Goal: Task Accomplishment & Management: Complete application form

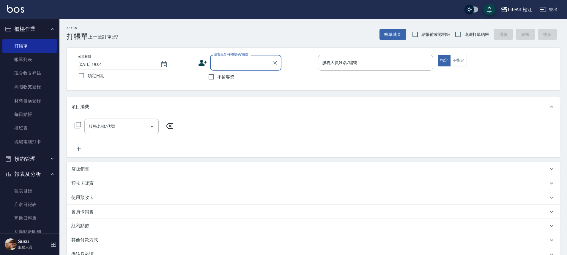
scroll to position [18, 0]
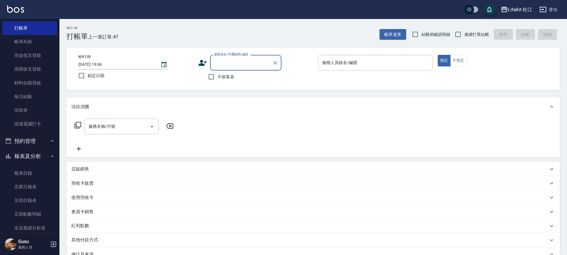
click at [203, 65] on icon at bounding box center [202, 63] width 8 height 6
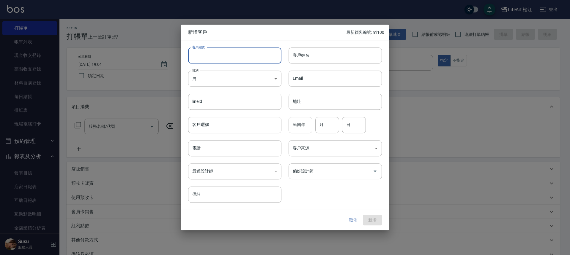
click at [228, 56] on input "客戶編號" at bounding box center [234, 56] width 93 height 16
click at [305, 58] on input "客戶姓名" at bounding box center [334, 56] width 93 height 16
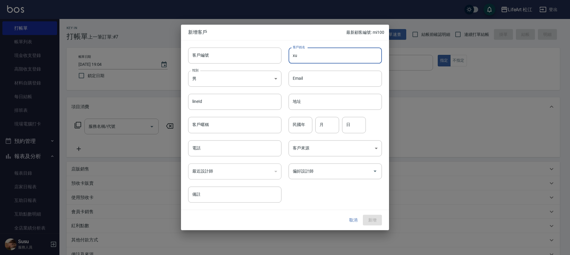
type input "x"
type input "林淑婷"
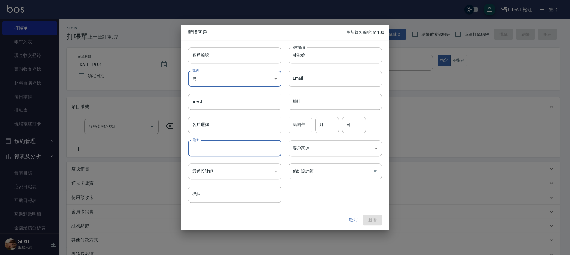
click at [217, 152] on input "電話" at bounding box center [234, 148] width 93 height 16
type input "0955699078"
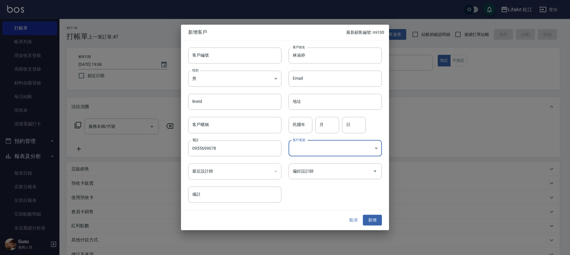
click at [293, 171] on div "偏好設計師 偏好設計師" at bounding box center [334, 172] width 93 height 16
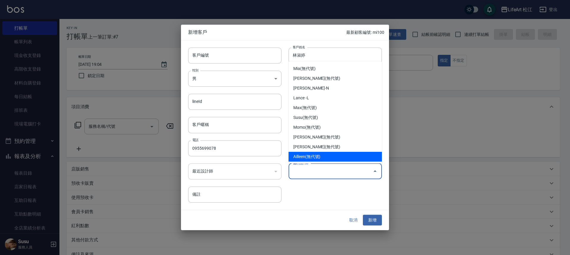
click at [308, 155] on li "Ailleen(無代號)" at bounding box center [334, 157] width 93 height 10
type input "Ailleen"
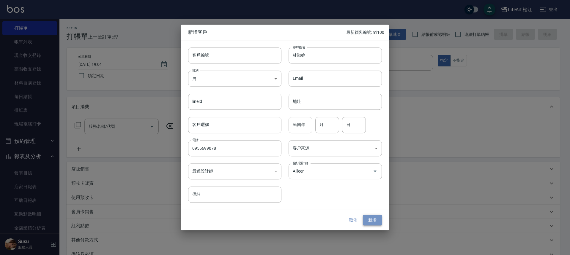
click at [376, 221] on button "新增" at bounding box center [372, 220] width 19 height 11
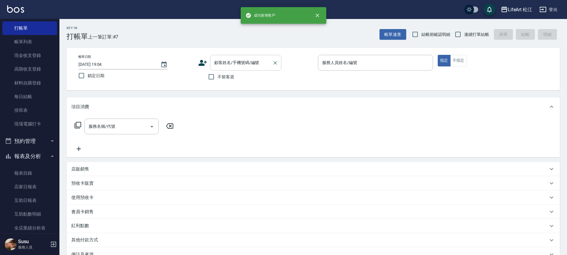
click at [230, 60] on input "顧客姓名/手機號碼/編號" at bounding box center [241, 63] width 57 height 10
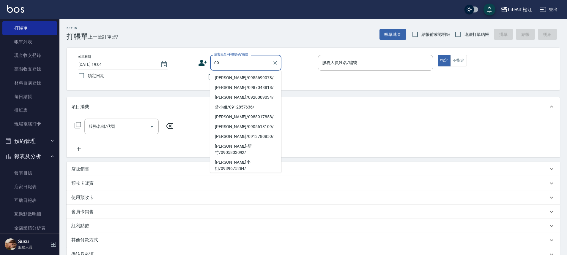
click at [235, 78] on li "[PERSON_NAME]/0955699078/" at bounding box center [245, 78] width 71 height 10
type input "[PERSON_NAME]/0955699078/"
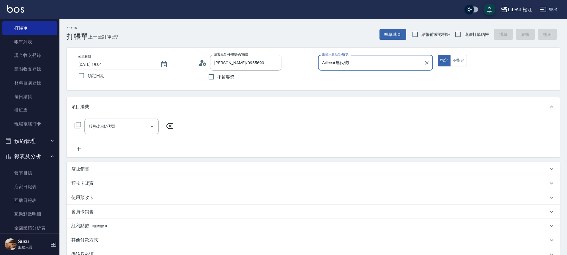
type input "Ailleen(無代號)"
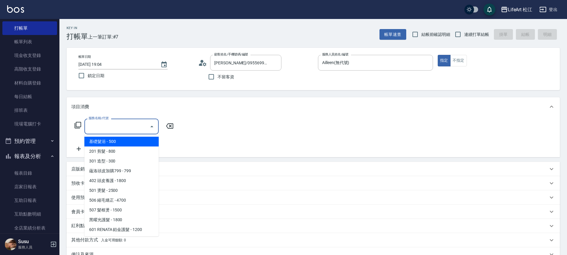
click at [116, 124] on input "服務名稱/代號" at bounding box center [117, 126] width 60 height 10
click at [115, 143] on span "基礎髮浴 - 500" at bounding box center [121, 142] width 74 height 10
type input "基礎髮浴 (101)"
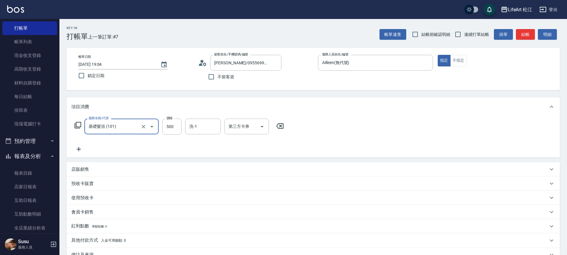
click at [82, 150] on icon at bounding box center [78, 149] width 15 height 7
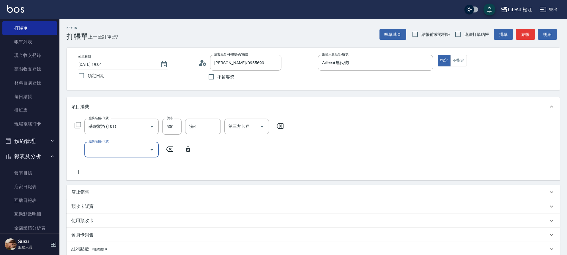
click at [121, 151] on input "服務名稱/代號" at bounding box center [117, 150] width 60 height 10
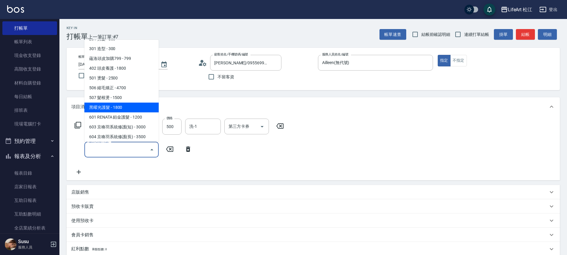
scroll to position [31, 0]
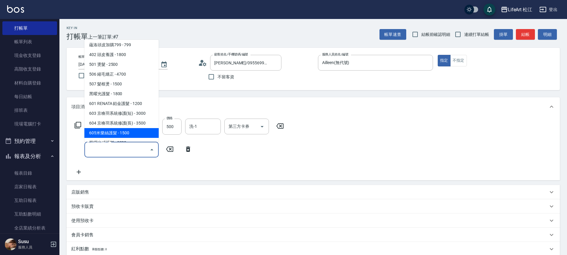
click at [126, 130] on span "605米樂絲護髮 - 1500" at bounding box center [121, 133] width 74 height 10
type input "605米樂絲護髮(605)"
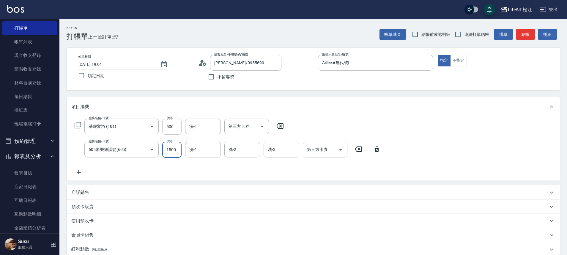
click at [170, 128] on input "500" at bounding box center [171, 127] width 19 height 16
drag, startPoint x: 170, startPoint y: 128, endPoint x: 171, endPoint y: 132, distance: 4.2
click at [170, 131] on input "500" at bounding box center [171, 127] width 19 height 16
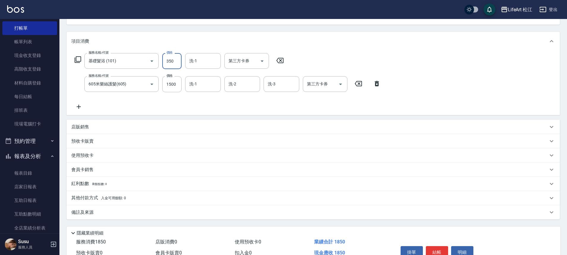
scroll to position [97, 0]
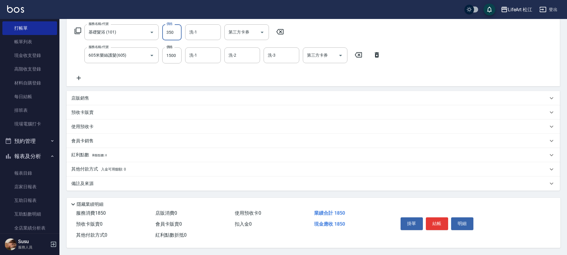
type input "350"
click at [116, 168] on span "入金可用餘額: 0" at bounding box center [113, 170] width 25 height 4
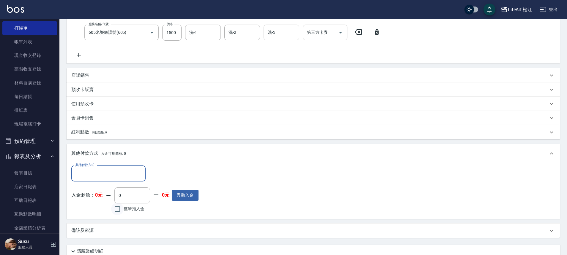
scroll to position [121, 0]
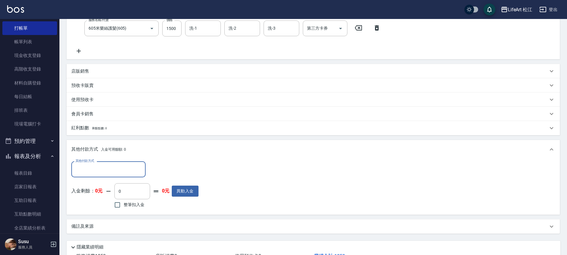
click at [122, 221] on div "備註及來源" at bounding box center [313, 227] width 493 height 14
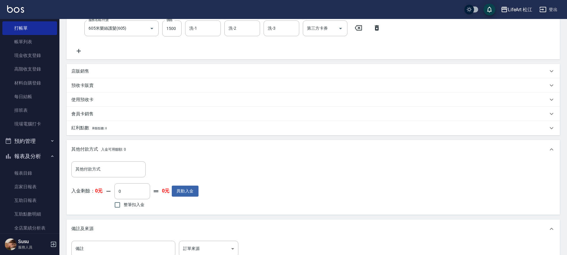
click at [182, 228] on div "備註及來源" at bounding box center [309, 229] width 476 height 6
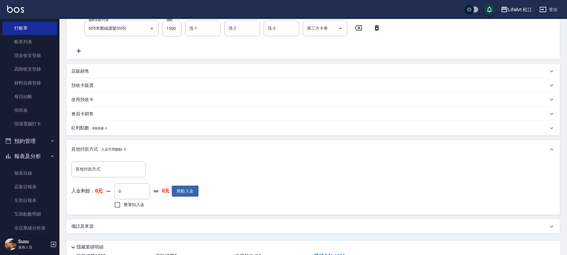
click at [200, 246] on div "隱藏業績明細" at bounding box center [315, 247] width 491 height 7
click at [202, 232] on div "備註及來源" at bounding box center [313, 227] width 493 height 14
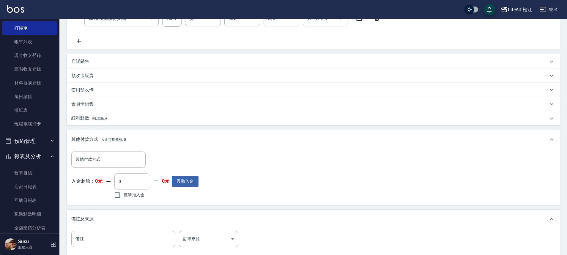
scroll to position [135, 0]
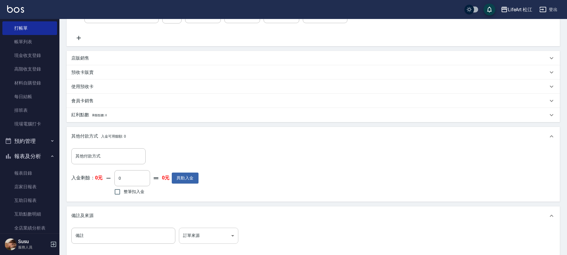
click at [200, 229] on body "LifeArt 松江 登出 櫃檯作業 打帳單 帳單列表 現金收支登錄 高階收支登錄 材料自購登錄 每日結帳 排班表 現場電腦打卡 預約管理 預約管理 單日預約…" at bounding box center [283, 81] width 567 height 433
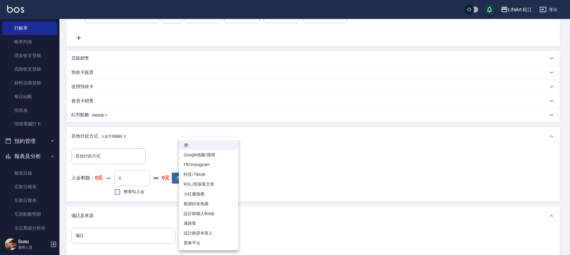
click at [208, 167] on li "FB/Instagram" at bounding box center [208, 165] width 59 height 10
type input "FB/Instagram"
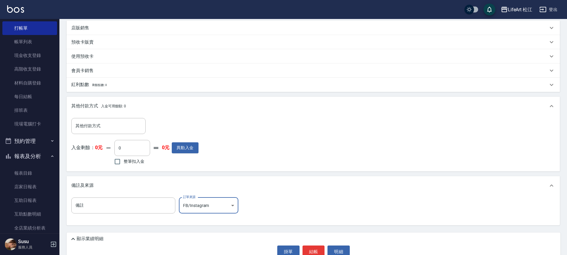
scroll to position [178, 0]
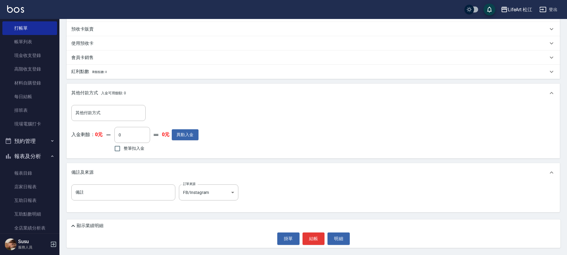
click at [97, 224] on p "顯示業績明細" at bounding box center [90, 226] width 27 height 6
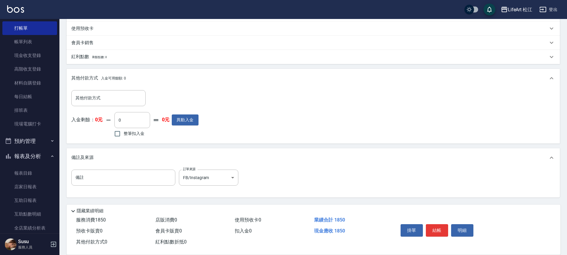
scroll to position [202, 0]
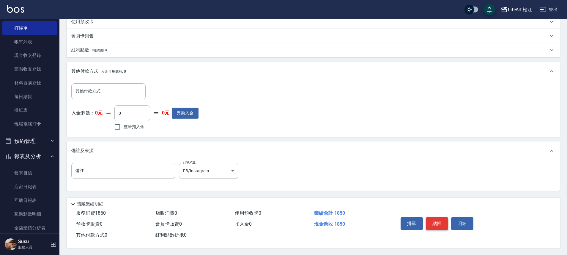
click at [441, 219] on button "結帳" at bounding box center [437, 224] width 22 height 12
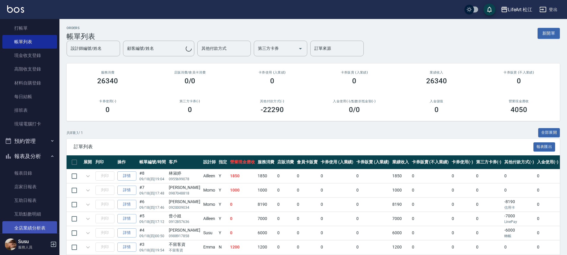
click at [19, 229] on link "全店業績分析表" at bounding box center [29, 229] width 55 height 14
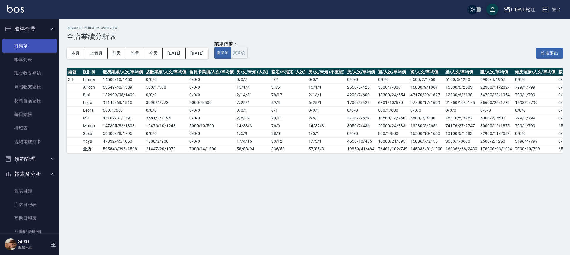
click at [41, 46] on link "打帳單" at bounding box center [29, 46] width 55 height 14
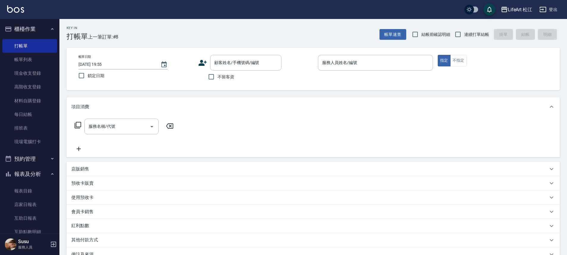
click at [222, 76] on span "不留客資" at bounding box center [225, 77] width 17 height 6
click at [217, 76] on input "不留客資" at bounding box center [211, 77] width 12 height 12
checkbox input "true"
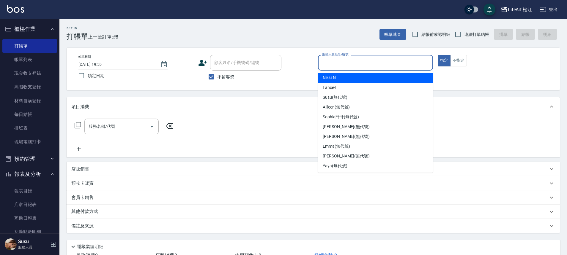
click at [346, 61] on input "服務人員姓名/編號" at bounding box center [375, 63] width 110 height 10
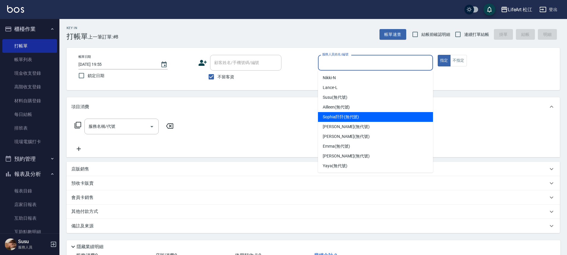
scroll to position [69, 0]
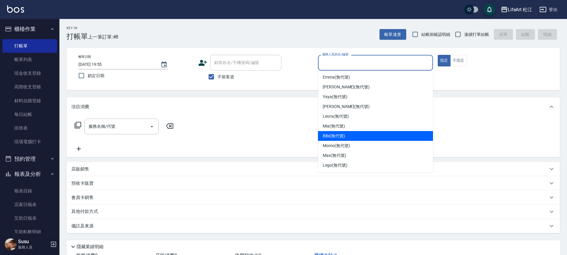
drag, startPoint x: 355, startPoint y: 137, endPoint x: 358, endPoint y: 135, distance: 3.2
click at [356, 137] on div "Bibi (無代號)" at bounding box center [375, 136] width 115 height 10
type input "Bibi(無代號)"
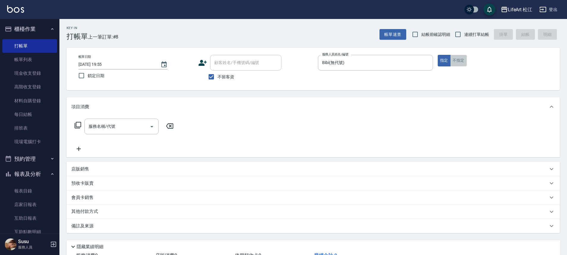
click at [459, 59] on button "不指定" at bounding box center [458, 61] width 17 height 12
click at [126, 127] on input "服務名稱/代號" at bounding box center [117, 126] width 60 height 10
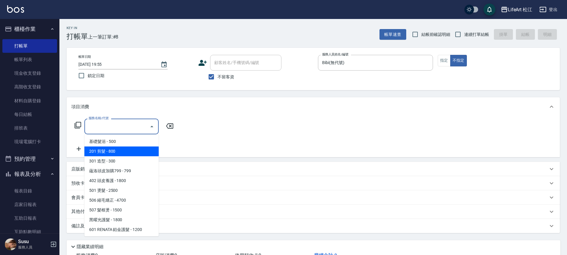
click at [130, 152] on span "201 剪髮 - 800" at bounding box center [121, 152] width 74 height 10
type input "201 剪髮(201)"
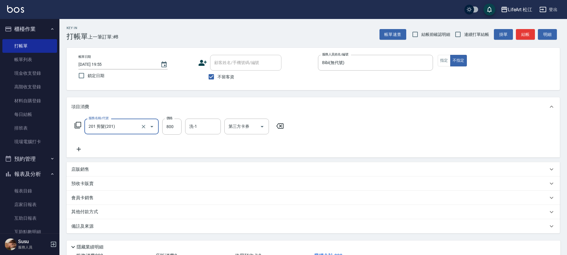
click at [80, 152] on icon at bounding box center [78, 149] width 15 height 7
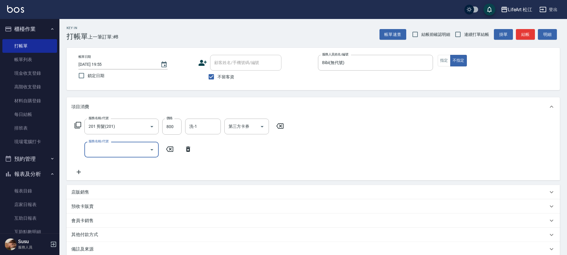
click at [98, 157] on div "服務名稱/代號" at bounding box center [121, 150] width 74 height 16
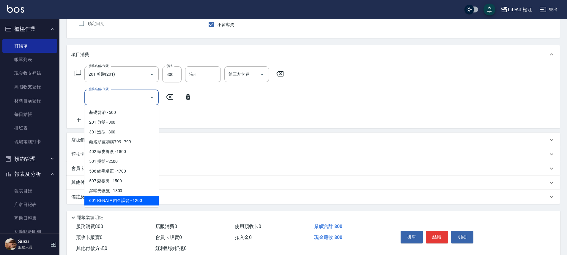
click at [89, 219] on p "隱藏業績明細" at bounding box center [90, 218] width 27 height 6
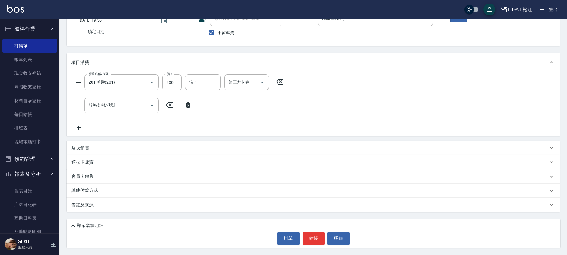
scroll to position [44, 0]
click at [94, 206] on div "備註及來源" at bounding box center [309, 205] width 476 height 6
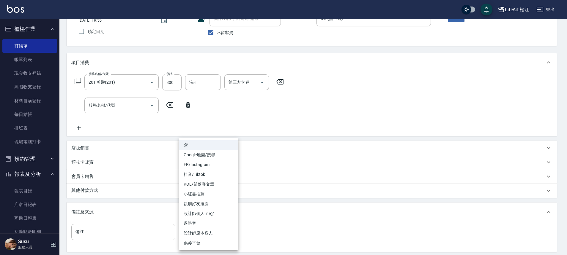
click at [200, 231] on body "LifeArt 松江 登出 櫃檯作業 打帳單 帳單列表 現金收支登錄 高階收支登錄 材料自購登錄 每日結帳 排班表 現場電腦打卡 預約管理 預約管理 單日預約…" at bounding box center [283, 125] width 567 height 339
click at [201, 230] on li "設計師原本客人" at bounding box center [208, 234] width 59 height 10
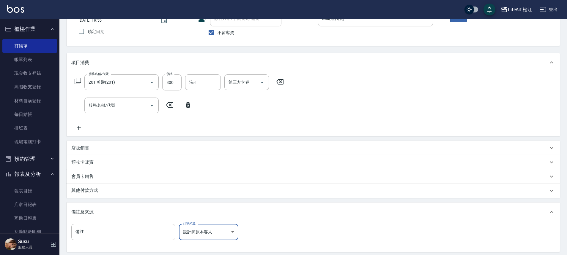
click at [201, 230] on body "LifeArt 松江 登出 櫃檯作業 打帳單 帳單列表 現金收支登錄 高階收支登錄 材料自購登錄 每日結帳 排班表 現場電腦打卡 預約管理 預約管理 單日預約…" at bounding box center [283, 125] width 567 height 339
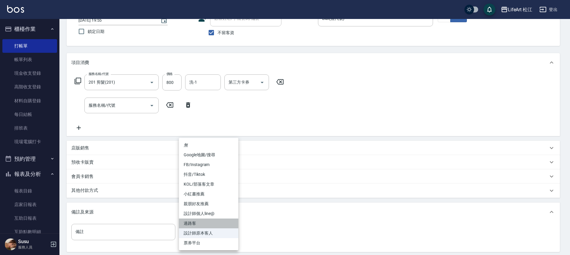
click at [201, 225] on li "過路客" at bounding box center [208, 224] width 59 height 10
type input "過路客"
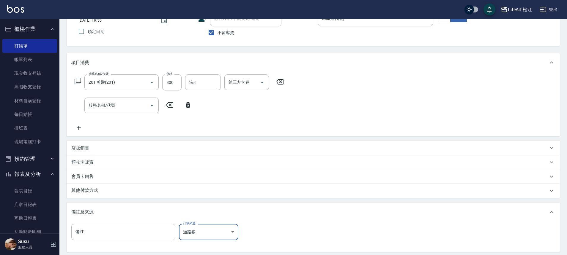
scroll to position [84, 0]
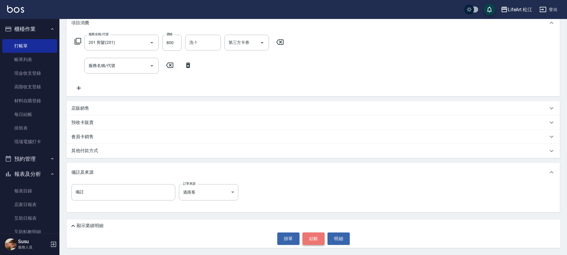
click at [312, 240] on button "結帳" at bounding box center [313, 239] width 22 height 12
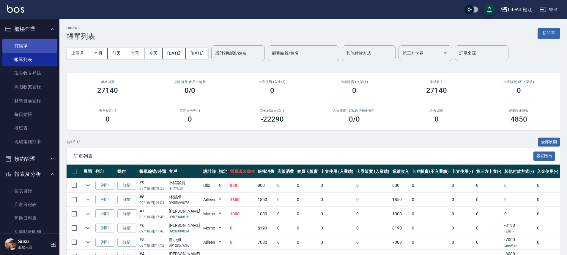
click at [31, 47] on link "打帳單" at bounding box center [29, 46] width 55 height 14
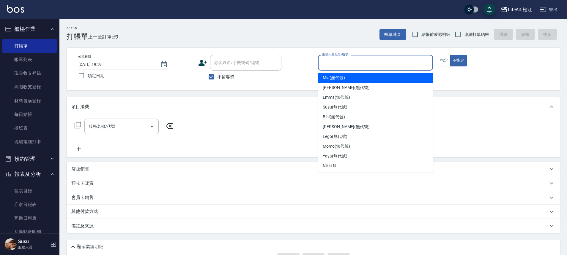
click at [379, 65] on input "服務人員姓名/編號" at bounding box center [375, 63] width 110 height 10
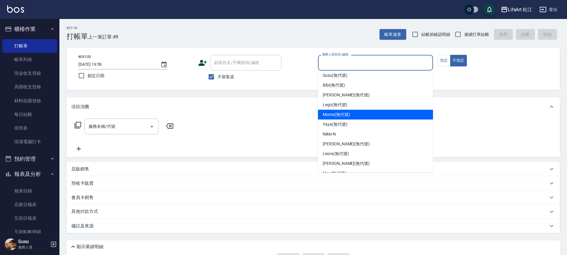
scroll to position [34, 0]
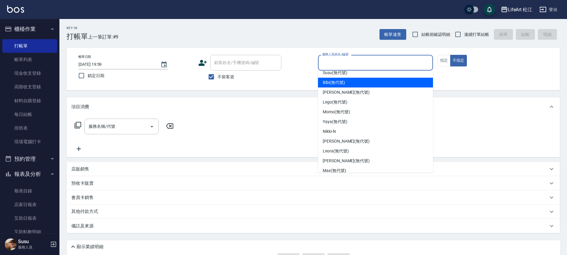
click at [367, 86] on div "Bibi (無代號)" at bounding box center [375, 83] width 115 height 10
type input "Bibi(無代號)"
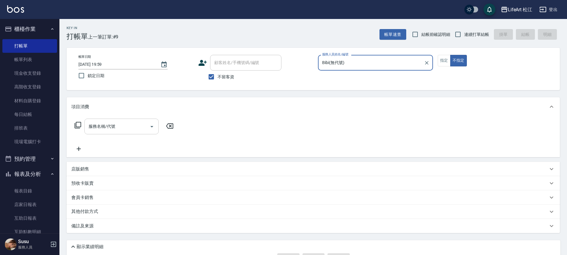
click at [130, 129] on input "服務名稱/代號" at bounding box center [117, 126] width 60 height 10
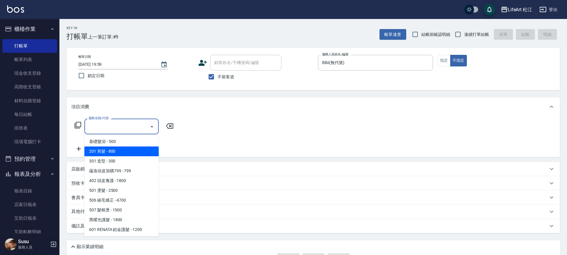
click at [126, 154] on span "201 剪髮 - 800" at bounding box center [121, 152] width 74 height 10
type input "201 剪髮(201)"
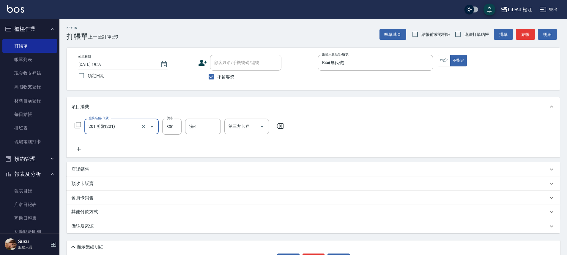
click at [97, 231] on div "備註及來源" at bounding box center [313, 227] width 493 height 14
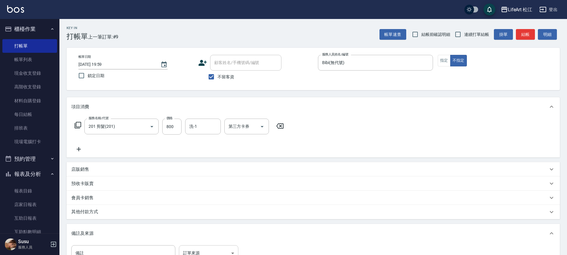
click at [218, 249] on body "LifeArt 松江 登出 櫃檯作業 打帳單 帳單列表 現金收支登錄 高階收支登錄 材料自購登錄 每日結帳 排班表 現場電腦打卡 預約管理 預約管理 單日預約…" at bounding box center [283, 158] width 567 height 317
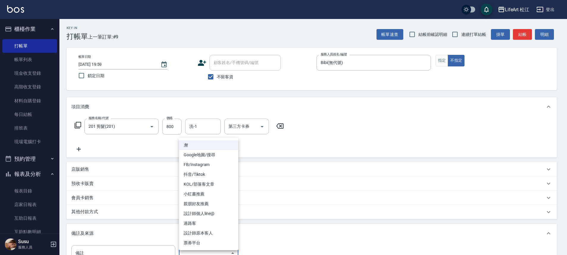
scroll to position [6, 0]
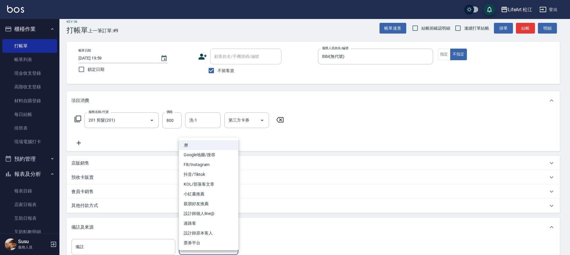
click at [214, 225] on li "過路客" at bounding box center [208, 224] width 59 height 10
type input "過路客"
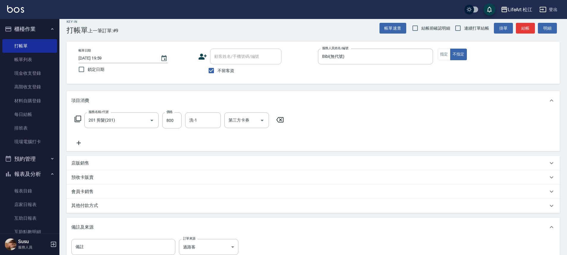
click at [130, 207] on div "其他付款方式" at bounding box center [309, 206] width 476 height 7
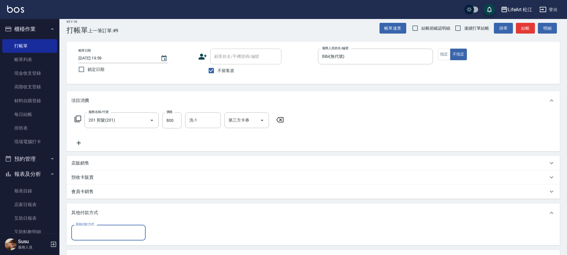
scroll to position [0, 0]
click at [130, 230] on input "其他付款方式" at bounding box center [108, 233] width 69 height 10
click at [118, 187] on span "轉帳" at bounding box center [108, 189] width 74 height 10
type input "轉帳"
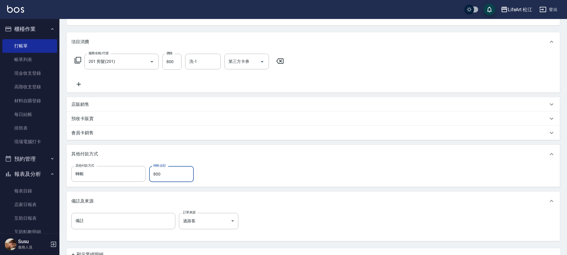
scroll to position [94, 0]
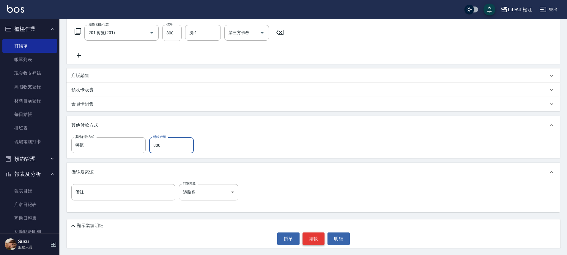
type input "800"
click at [315, 238] on button "結帳" at bounding box center [313, 239] width 22 height 12
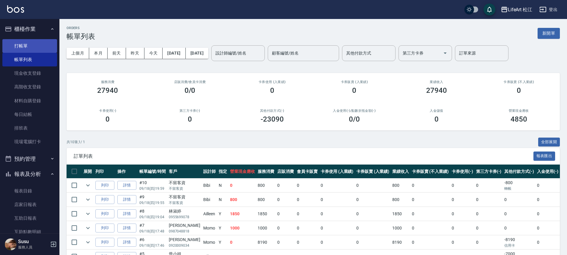
click at [40, 48] on link "打帳單" at bounding box center [29, 46] width 55 height 14
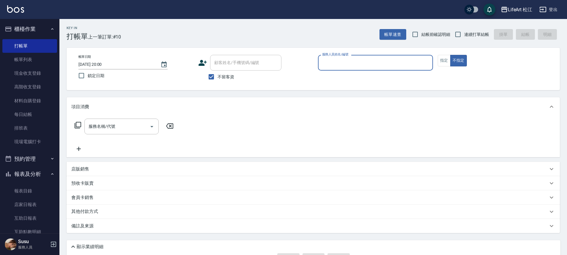
click at [374, 60] on input "服務人員姓名/編號" at bounding box center [375, 63] width 110 height 10
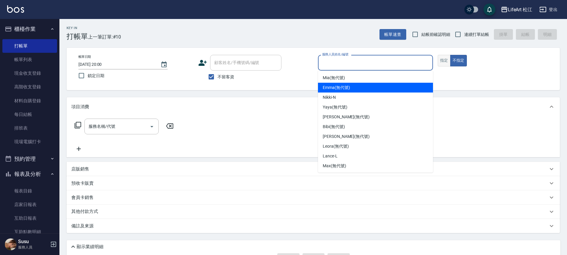
click at [444, 61] on button "指定" at bounding box center [444, 61] width 13 height 12
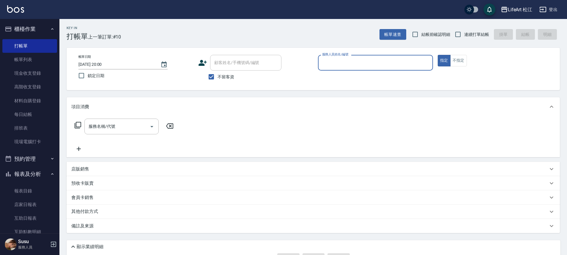
click at [370, 60] on input "服務人員姓名/編號" at bounding box center [375, 63] width 110 height 10
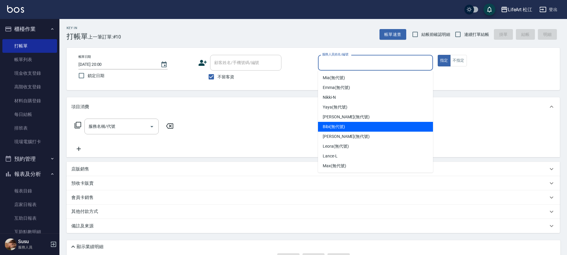
click at [352, 127] on div "Bibi (無代號)" at bounding box center [375, 127] width 115 height 10
type input "Bibi(無代號)"
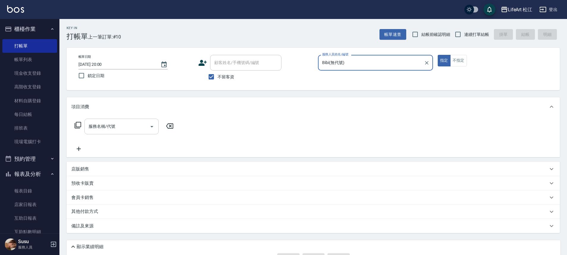
click at [106, 127] on div "服務名稱/代號 服務名稱/代號" at bounding box center [121, 127] width 74 height 16
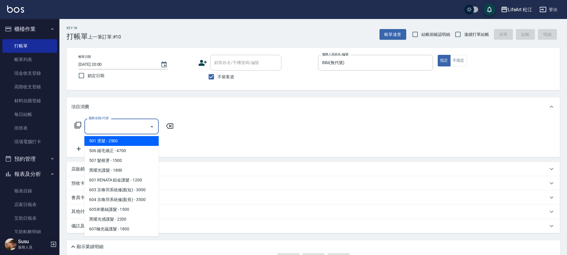
scroll to position [50, 0]
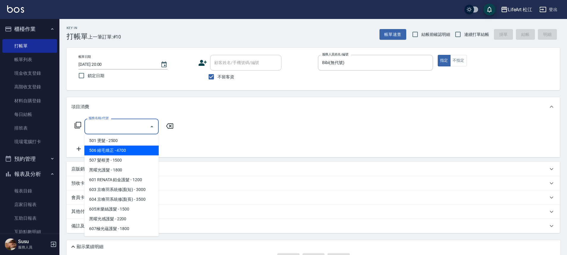
click at [133, 149] on span "506 縮毛矯正 - 4700" at bounding box center [121, 151] width 74 height 10
type input "506 縮毛矯正 (506)"
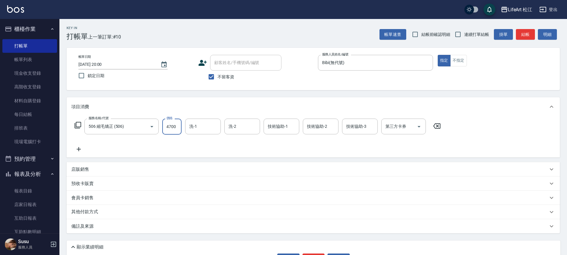
click at [167, 129] on input "4700" at bounding box center [171, 127] width 19 height 16
type input "1500"
click at [201, 124] on input "洗-1" at bounding box center [203, 126] width 30 height 10
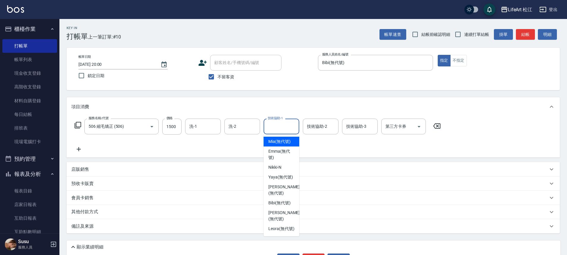
click at [287, 130] on input "技術協助-1" at bounding box center [281, 126] width 30 height 10
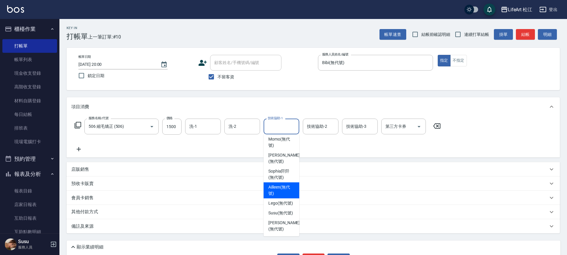
click at [286, 186] on span "Ailleen (無代號)" at bounding box center [281, 190] width 26 height 12
type input "Ailleen(無代號)"
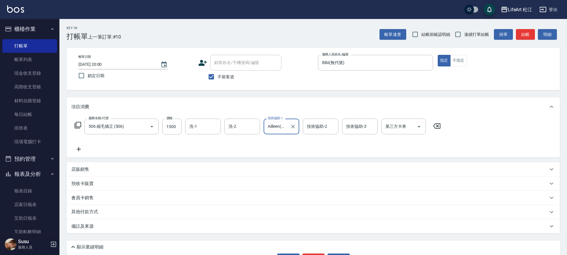
click at [76, 144] on div "服務名稱/代號 506 縮毛矯正 (506) 服務名稱/代號 價格 1500 價格 洗-1 洗-1 洗-2 洗-2 技術協助-1 Ailleen(無代號) 技…" at bounding box center [257, 136] width 373 height 34
click at [77, 151] on icon at bounding box center [78, 149] width 15 height 7
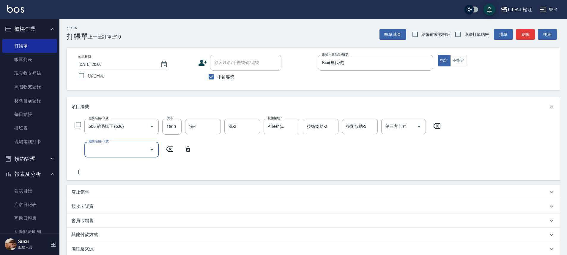
click at [108, 151] on input "服務名稱/代號" at bounding box center [117, 150] width 60 height 10
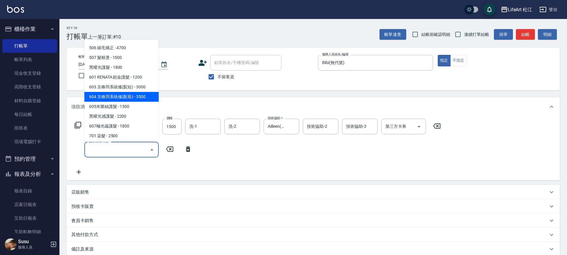
scroll to position [0, 0]
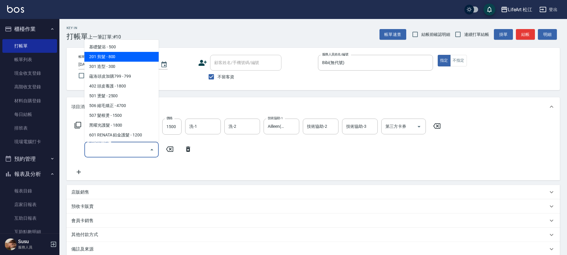
click at [120, 55] on span "201 剪髮 - 800" at bounding box center [121, 57] width 74 height 10
type input "201 剪髮(201)"
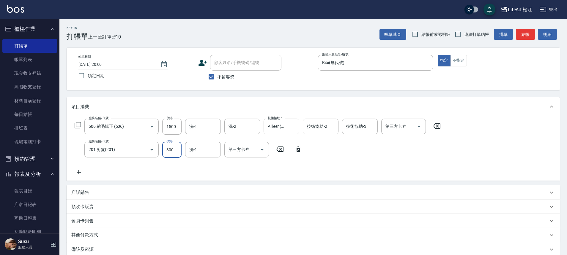
click at [174, 145] on input "800" at bounding box center [171, 150] width 19 height 16
type input "500"
click at [79, 174] on icon at bounding box center [79, 172] width 4 height 4
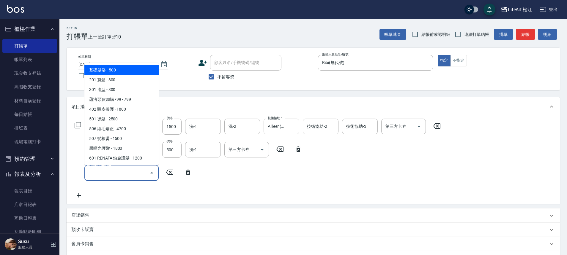
click at [132, 174] on input "服務名稱/代號" at bounding box center [117, 173] width 60 height 10
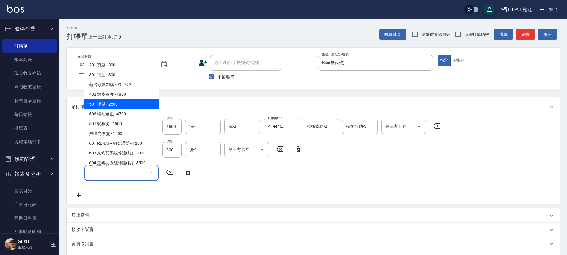
scroll to position [46, 0]
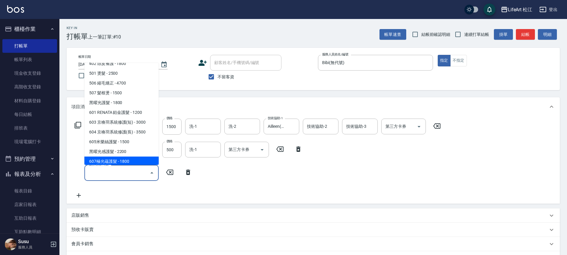
click at [132, 159] on span "607極光蘊護髮 - 1800" at bounding box center [121, 162] width 74 height 10
type input "607極光蘊護髮(607)"
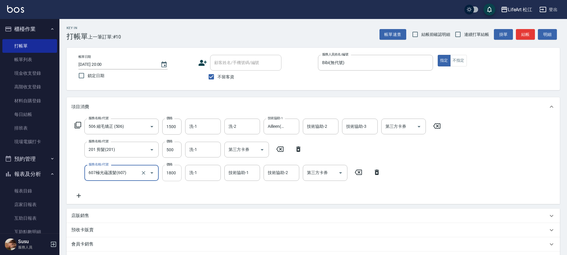
click at [176, 177] on input "1800" at bounding box center [171, 173] width 19 height 16
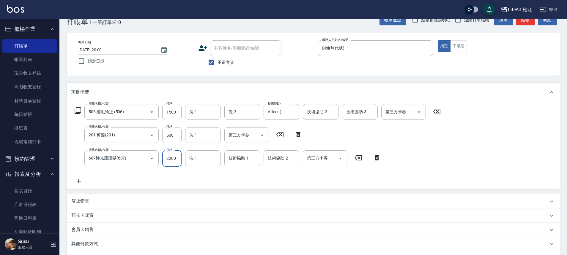
scroll to position [52, 0]
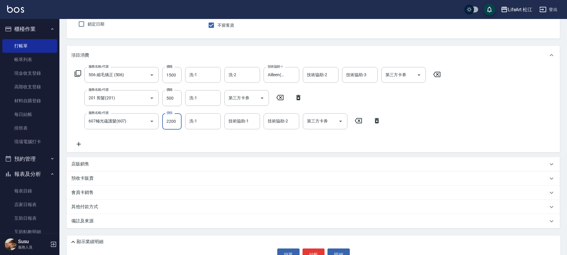
type input "2200"
click at [113, 222] on div "備註及來源" at bounding box center [309, 221] width 476 height 6
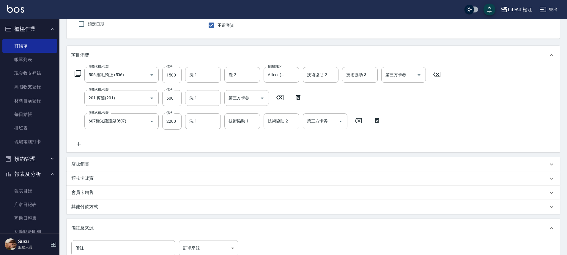
scroll to position [53, 0]
click at [191, 243] on body "LifeArt 松江 登出 櫃檯作業 打帳單 帳單列表 現金收支登錄 高階收支登錄 材料自購登錄 每日結帳 排班表 現場電腦打卡 預約管理 預約管理 單日預約…" at bounding box center [285, 128] width 570 height 363
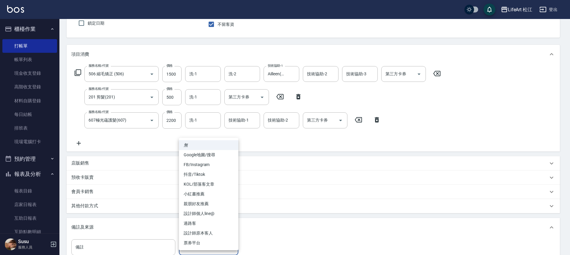
click at [216, 167] on li "FB/Instagram" at bounding box center [208, 165] width 59 height 10
type input "FB/Instagram"
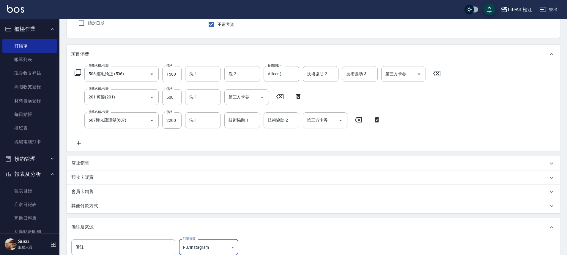
click at [131, 199] on div "其他付款方式 其他付款方式 其他付款方式" at bounding box center [313, 206] width 493 height 14
click at [132, 209] on div "其他付款方式" at bounding box center [309, 206] width 476 height 7
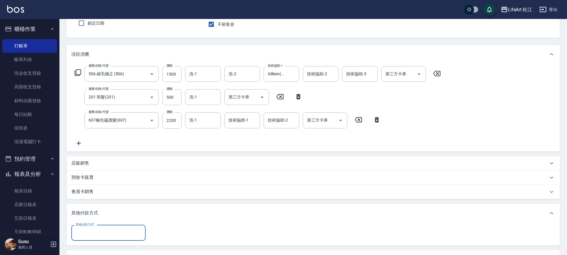
scroll to position [0, 0]
click at [129, 231] on input "其他付款方式" at bounding box center [108, 233] width 69 height 10
click at [123, 216] on span "LinePay" at bounding box center [108, 218] width 74 height 10
type input "LinePay"
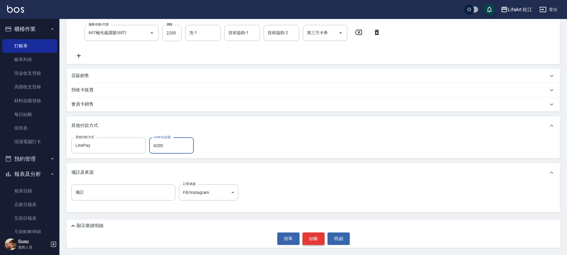
type input "4200"
click at [314, 237] on button "結帳" at bounding box center [313, 239] width 22 height 12
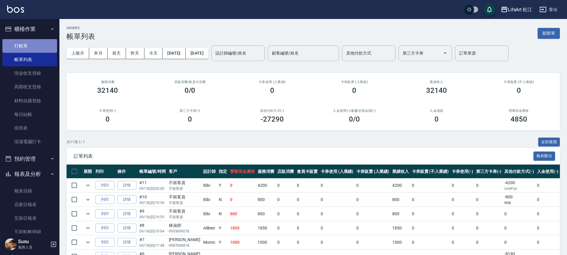
click at [48, 51] on link "打帳單" at bounding box center [29, 46] width 55 height 14
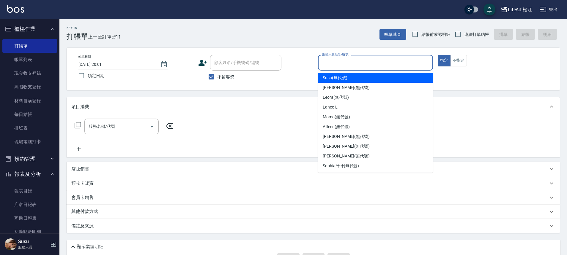
click at [378, 68] on div "服務人員姓名/編號" at bounding box center [375, 63] width 115 height 16
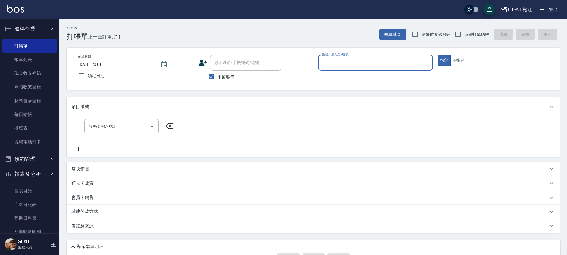
click at [378, 68] on input "服務人員姓名/編號" at bounding box center [375, 63] width 110 height 10
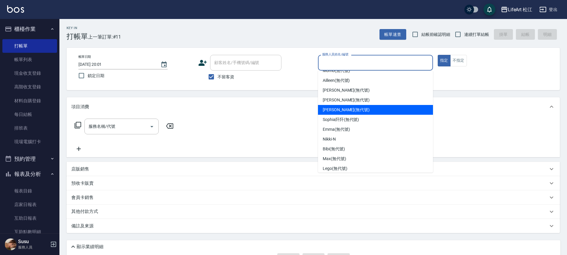
scroll to position [48, 0]
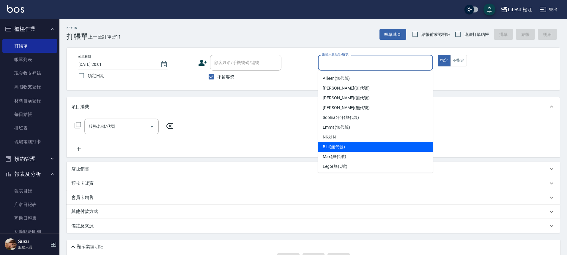
click at [368, 147] on div "Bibi (無代號)" at bounding box center [375, 147] width 115 height 10
type input "Bibi(無代號)"
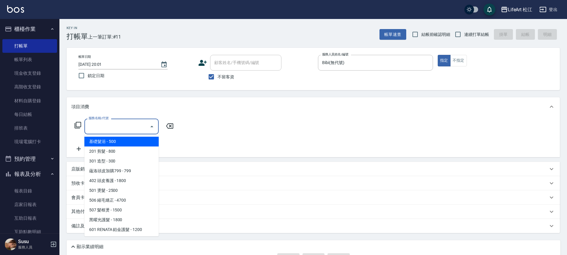
click at [127, 131] on input "服務名稱/代號" at bounding box center [117, 126] width 60 height 10
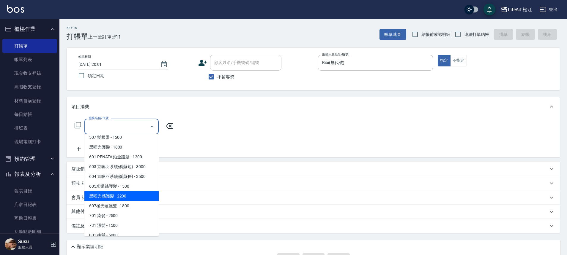
scroll to position [79, 0]
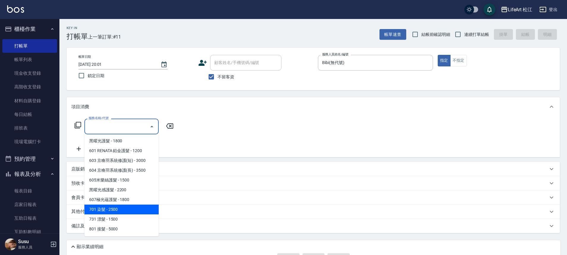
click at [141, 213] on span "701 染髮 - 2500" at bounding box center [121, 210] width 74 height 10
type input "701 染髮(701)"
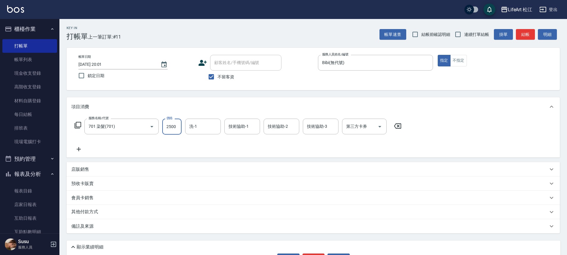
click at [179, 132] on input "2500" at bounding box center [171, 127] width 19 height 16
type input "1800"
click at [201, 131] on input "洗-1" at bounding box center [203, 126] width 30 height 10
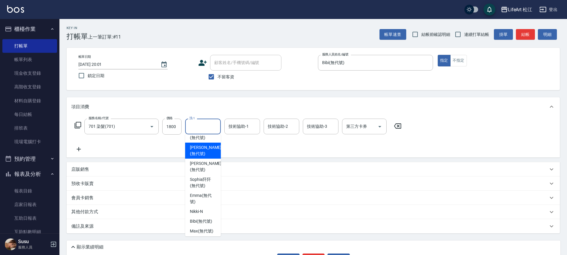
scroll to position [89, 0]
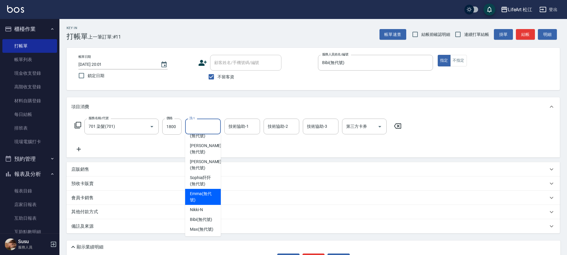
click at [207, 203] on span "[PERSON_NAME] (無代號)" at bounding box center [203, 197] width 26 height 12
type input "[PERSON_NAME](無代號)"
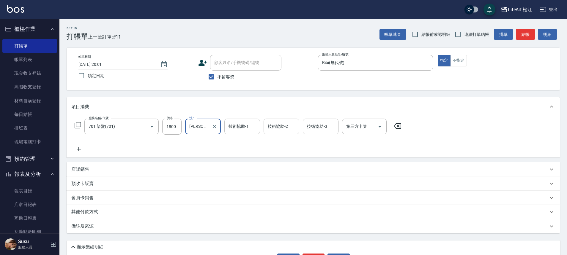
click at [252, 126] on input "技術協助-1" at bounding box center [242, 126] width 30 height 10
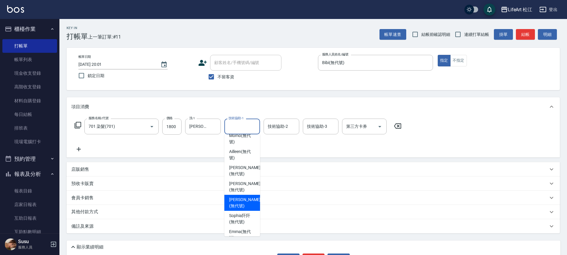
scroll to position [104, 0]
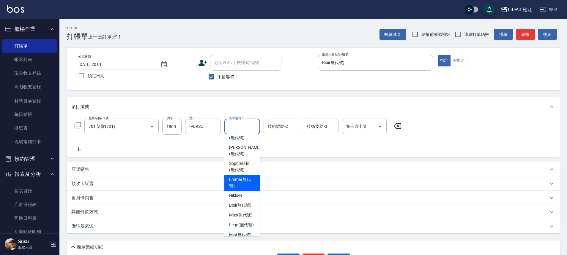
click at [244, 188] on span "[PERSON_NAME] (無代號)" at bounding box center [242, 183] width 26 height 12
type input "[PERSON_NAME](無代號)"
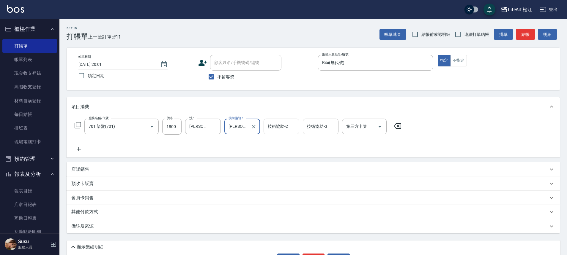
click at [287, 132] on div "技術協助-2" at bounding box center [281, 127] width 36 height 16
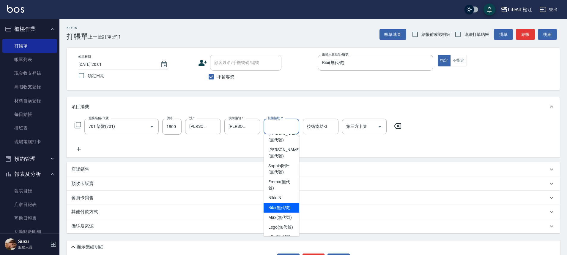
scroll to position [122, 0]
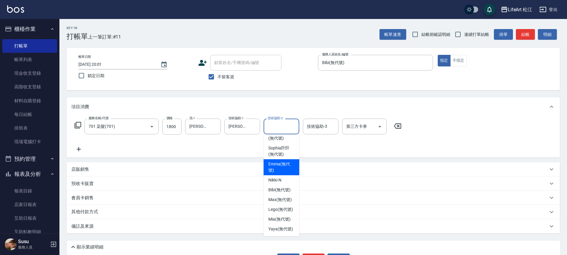
click at [283, 174] on span "[PERSON_NAME] (無代號)" at bounding box center [281, 167] width 26 height 12
type input "[PERSON_NAME](無代號)"
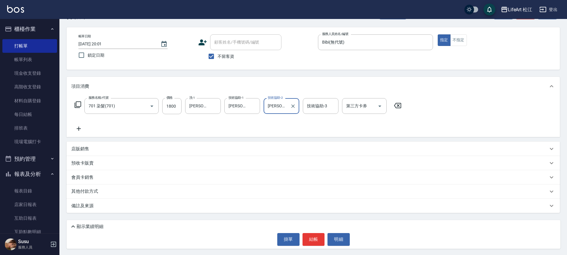
scroll to position [21, 0]
click at [117, 206] on div "備註及來源" at bounding box center [309, 205] width 476 height 6
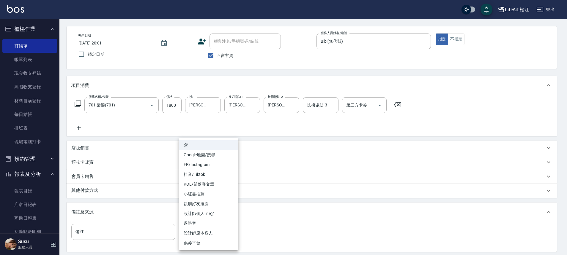
click at [209, 228] on body "LifeArt 松江 登出 櫃檯作業 打帳單 帳單列表 現金收支登錄 高階收支登錄 材料自購登錄 每日結帳 排班表 現場電腦打卡 預約管理 預約管理 單日預約…" at bounding box center [283, 137] width 567 height 317
click at [212, 217] on li "設計師個人line@" at bounding box center [208, 214] width 59 height 10
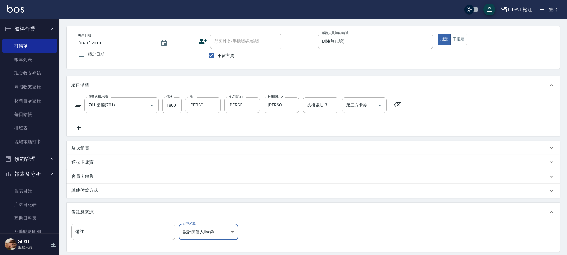
click at [207, 231] on body "LifeArt 松江 登出 櫃檯作業 打帳單 帳單列表 現金收支登錄 高階收支登錄 材料自購登錄 每日結帳 排班表 現場電腦打卡 預約管理 預約管理 單日預約…" at bounding box center [283, 137] width 567 height 317
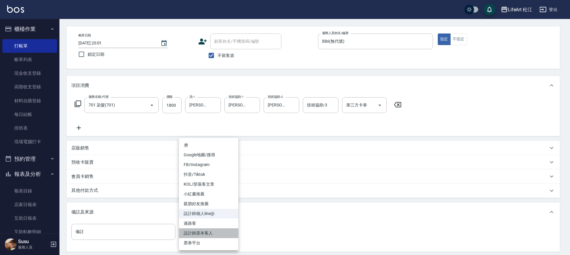
click at [206, 235] on li "設計師原本客人" at bounding box center [208, 234] width 59 height 10
type input "設計師原本客人"
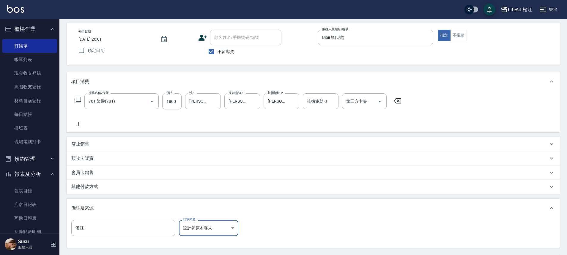
scroll to position [61, 0]
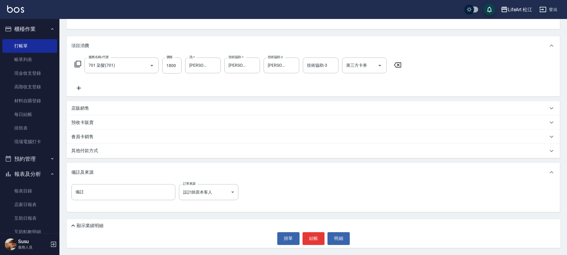
click at [165, 149] on div "其他付款方式" at bounding box center [309, 151] width 476 height 7
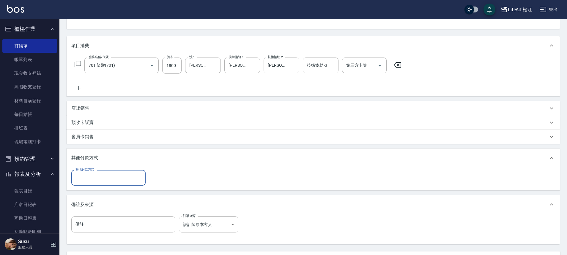
scroll to position [0, 0]
click at [121, 176] on input "其他付款方式" at bounding box center [108, 178] width 69 height 10
click at [119, 193] on span "轉帳" at bounding box center [108, 193] width 74 height 10
type input "轉帳"
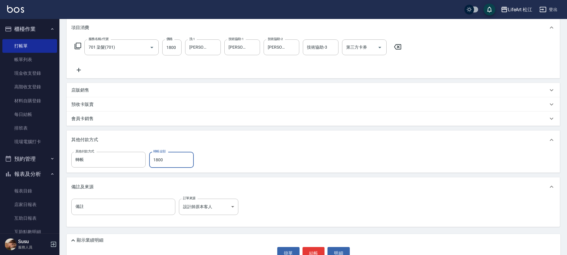
scroll to position [94, 0]
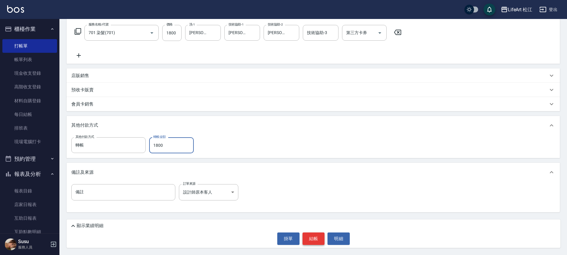
type input "1800"
click at [315, 237] on button "結帳" at bounding box center [313, 239] width 22 height 12
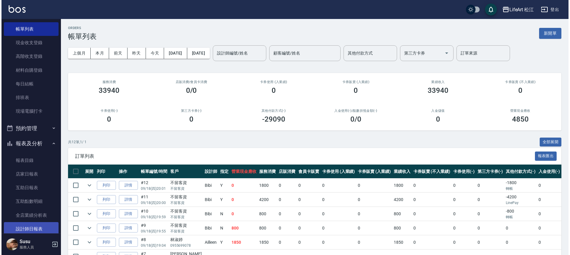
scroll to position [36, 0]
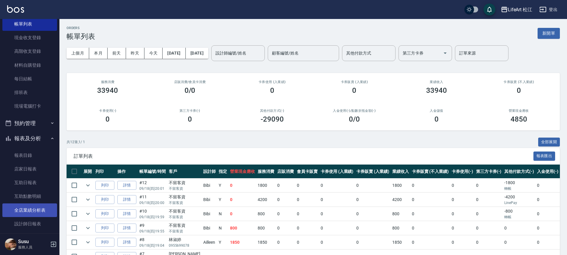
click at [45, 216] on link "全店業績分析表" at bounding box center [29, 211] width 55 height 14
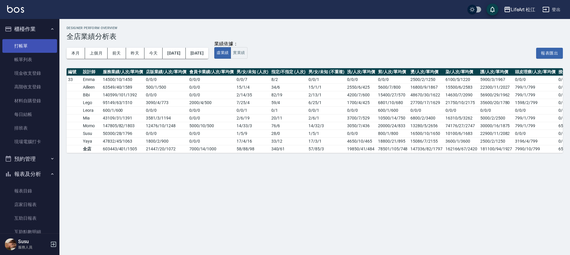
click at [24, 49] on link "打帳單" at bounding box center [29, 46] width 55 height 14
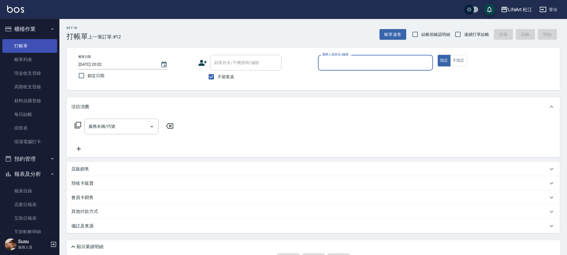
type button "true"
